Goal: Find specific page/section: Find specific page/section

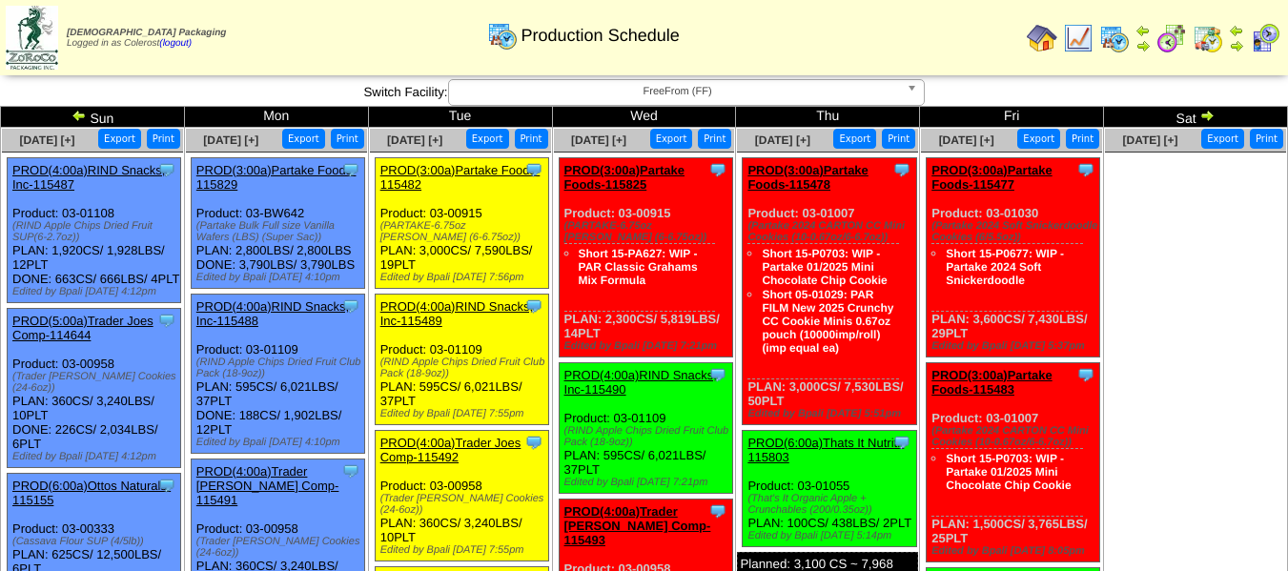
click at [1174, 36] on img at bounding box center [1171, 38] width 31 height 31
